Goal: Information Seeking & Learning: Learn about a topic

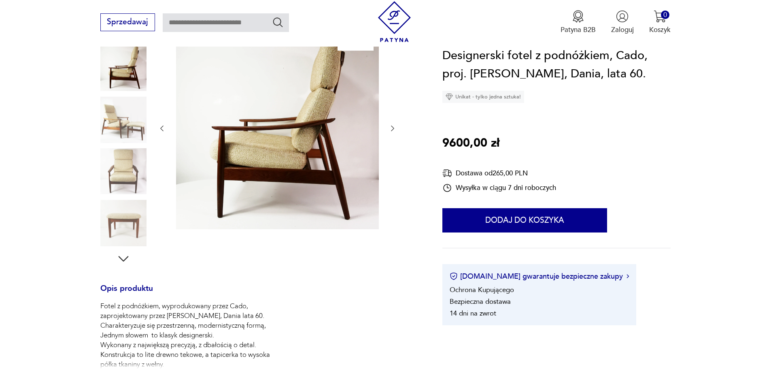
click at [391, 128] on icon "button" at bounding box center [393, 128] width 8 height 8
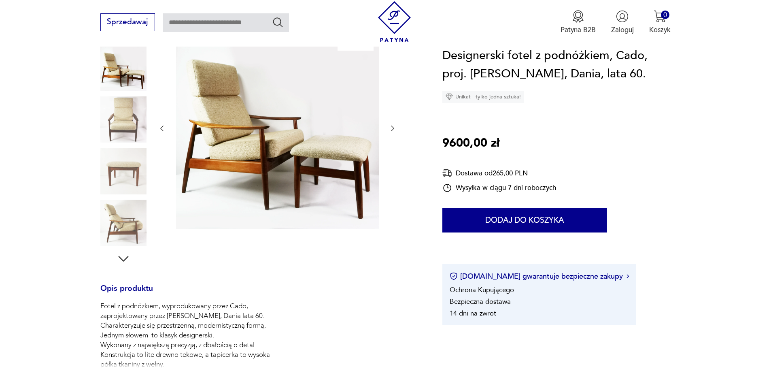
click at [391, 128] on icon "button" at bounding box center [393, 128] width 8 height 8
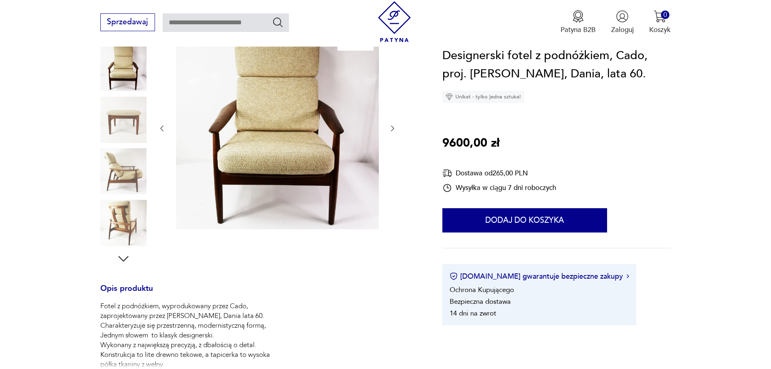
click at [391, 128] on icon "button" at bounding box center [393, 128] width 8 height 8
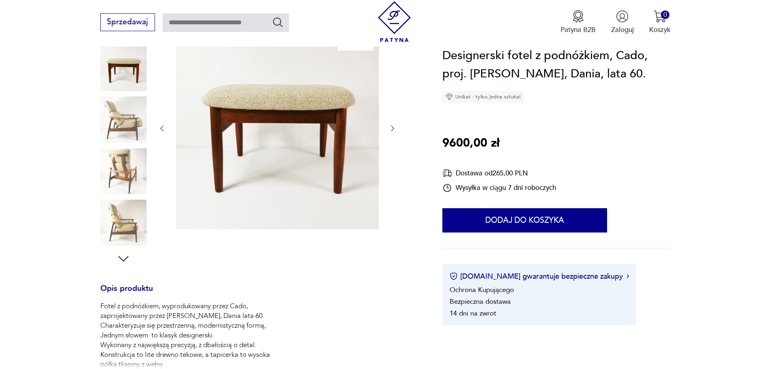
click at [391, 128] on icon "button" at bounding box center [393, 128] width 8 height 8
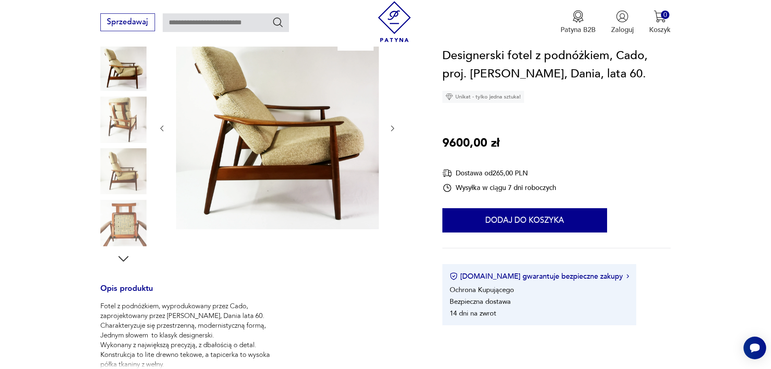
click at [391, 128] on icon "button" at bounding box center [393, 128] width 8 height 8
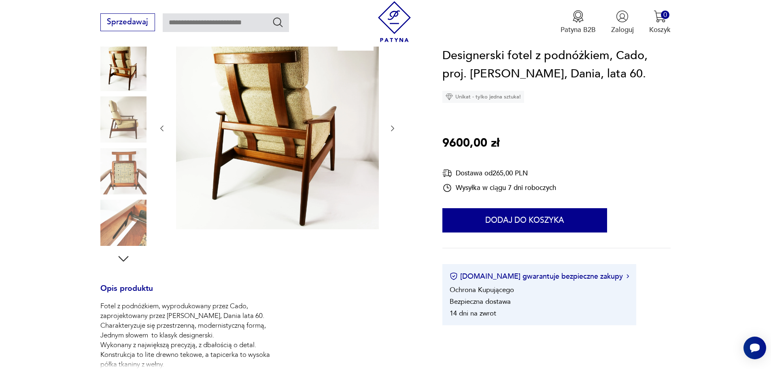
click at [394, 128] on icon "button" at bounding box center [393, 128] width 8 height 8
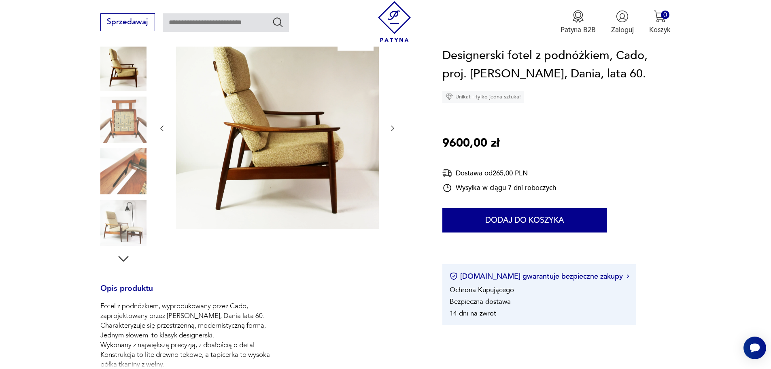
click at [394, 128] on icon "button" at bounding box center [393, 128] width 8 height 8
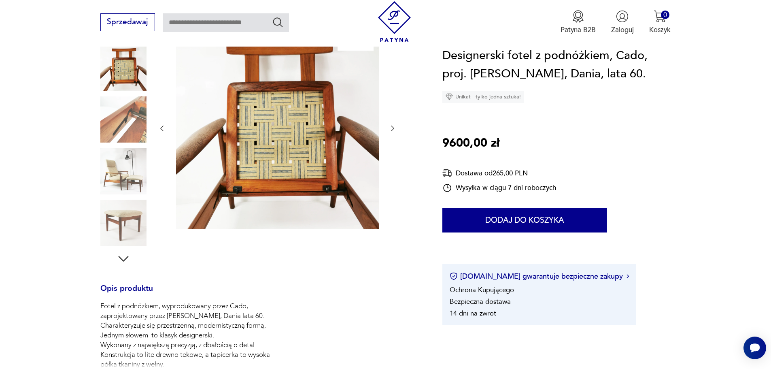
click at [394, 128] on icon "button" at bounding box center [393, 128] width 8 height 8
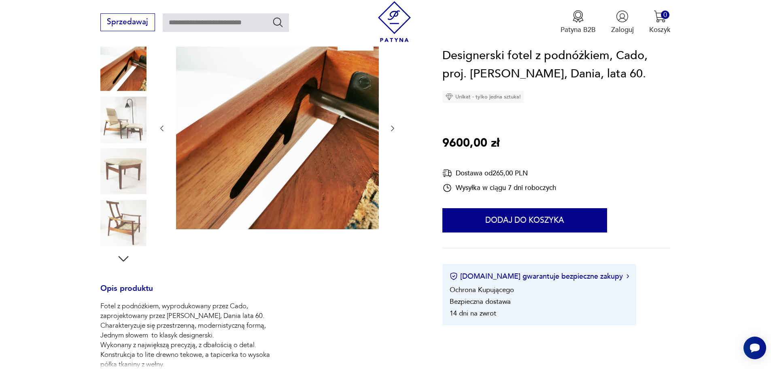
click at [394, 128] on icon "button" at bounding box center [393, 128] width 8 height 8
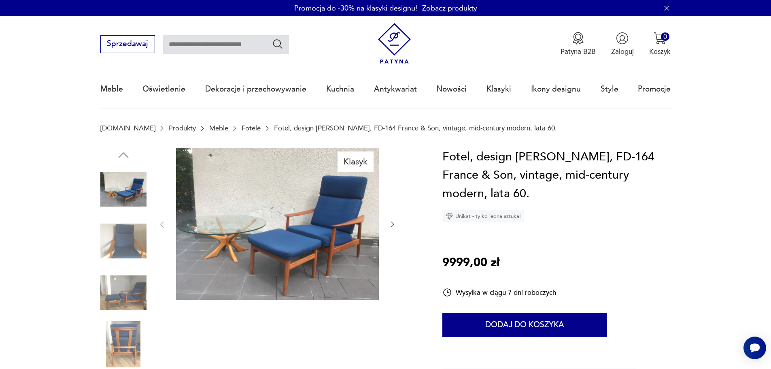
click at [393, 222] on icon "button" at bounding box center [393, 224] width 8 height 8
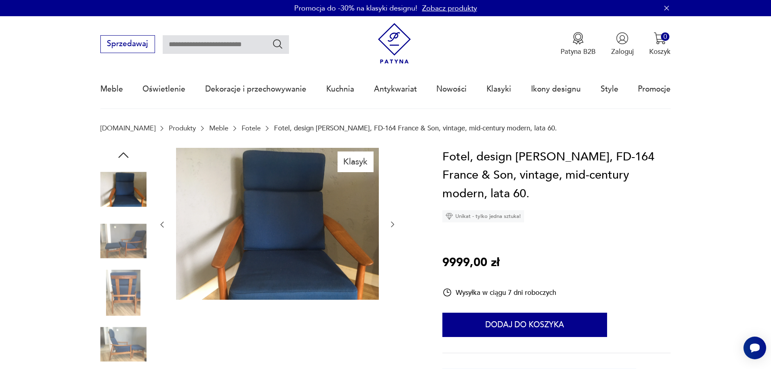
click at [393, 222] on icon "button" at bounding box center [393, 224] width 8 height 8
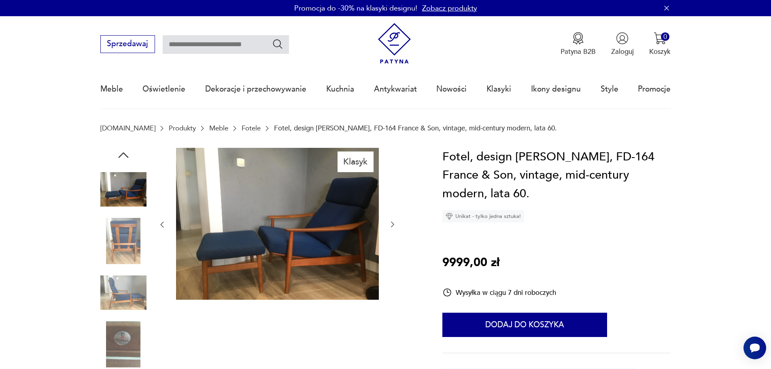
click at [393, 222] on icon "button" at bounding box center [393, 224] width 8 height 8
